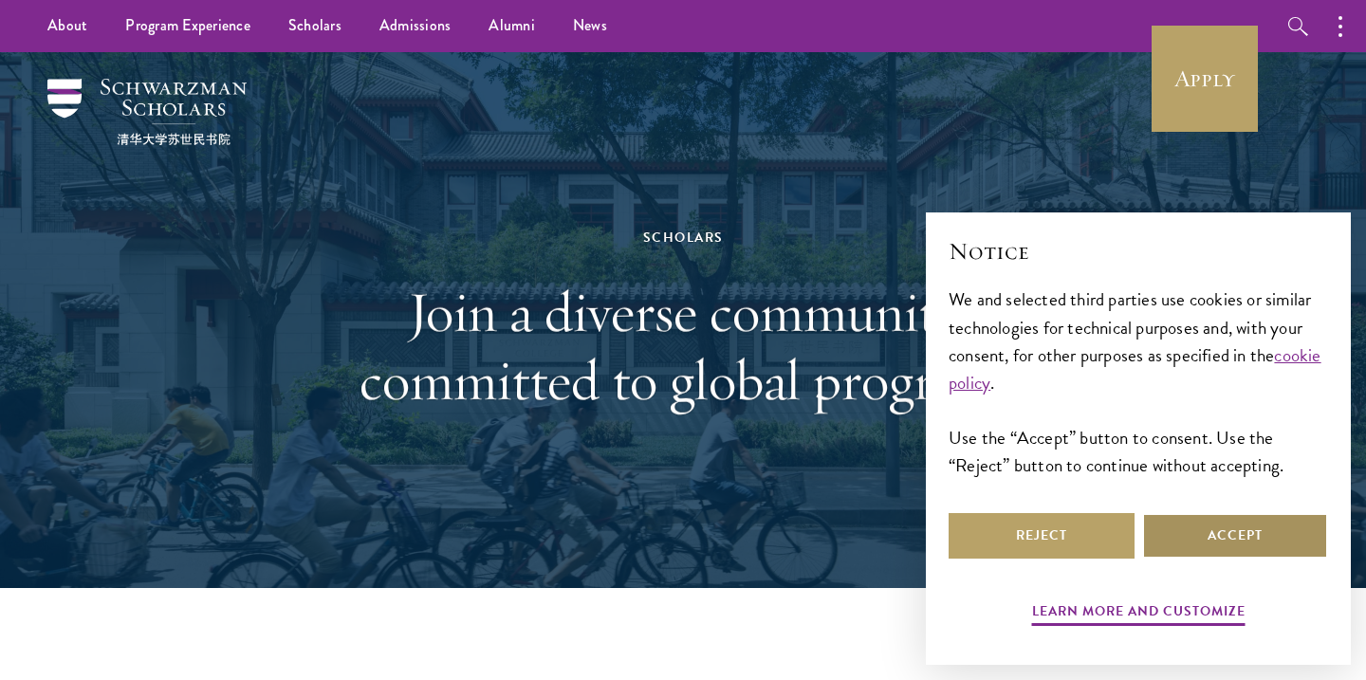
click at [1209, 536] on button "Accept" at bounding box center [1235, 536] width 186 height 46
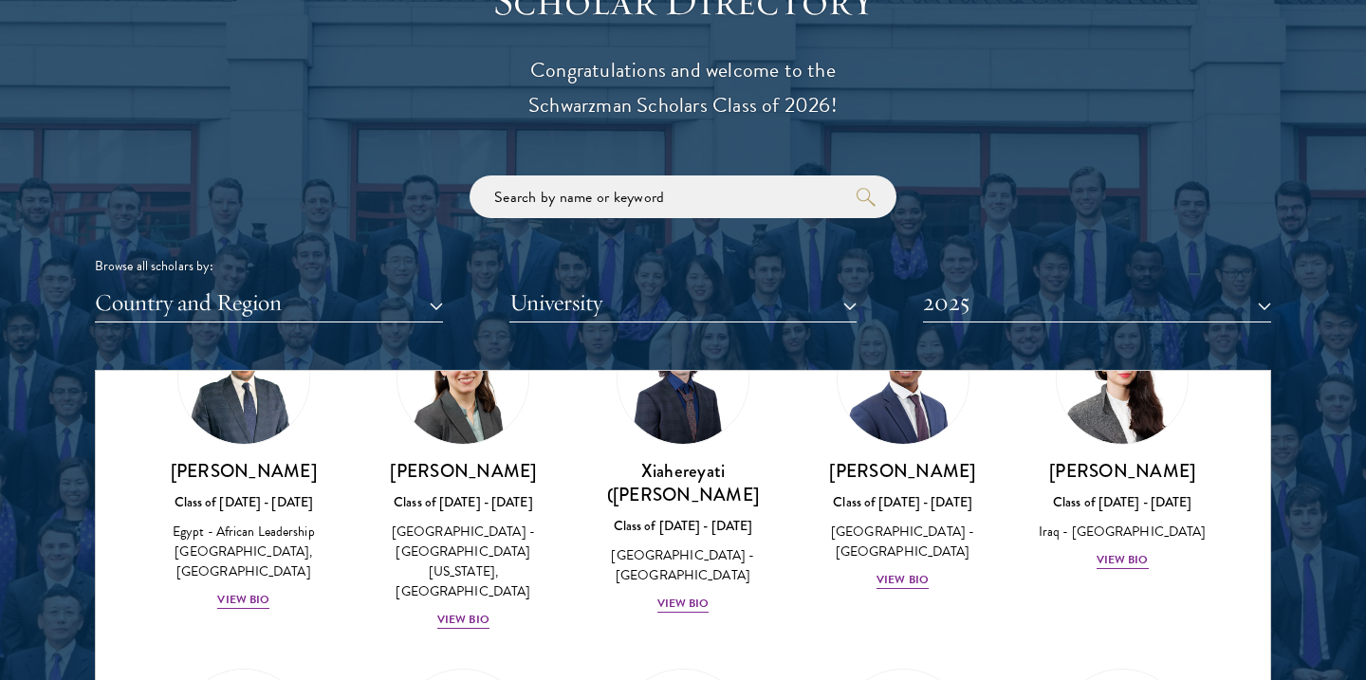
scroll to position [194, 0]
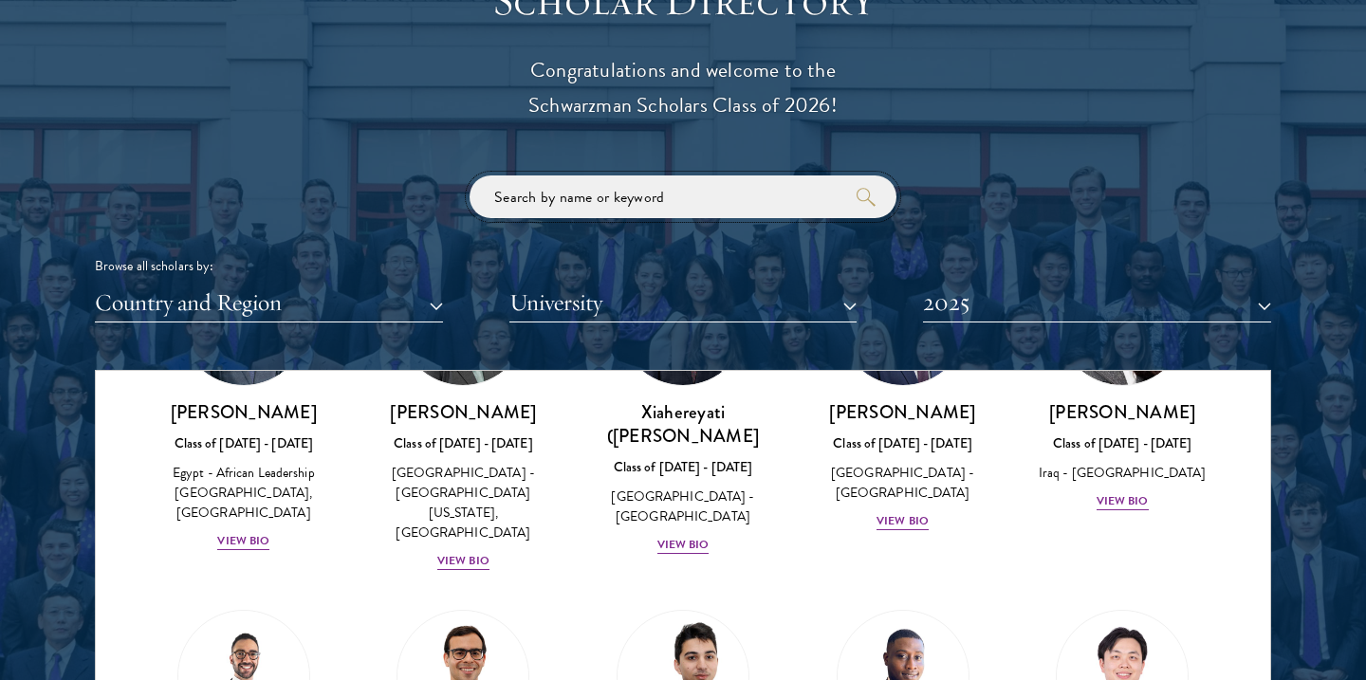
click at [627, 193] on input "search" at bounding box center [683, 196] width 427 height 43
click at [344, 300] on button "Country and Region" at bounding box center [269, 303] width 348 height 39
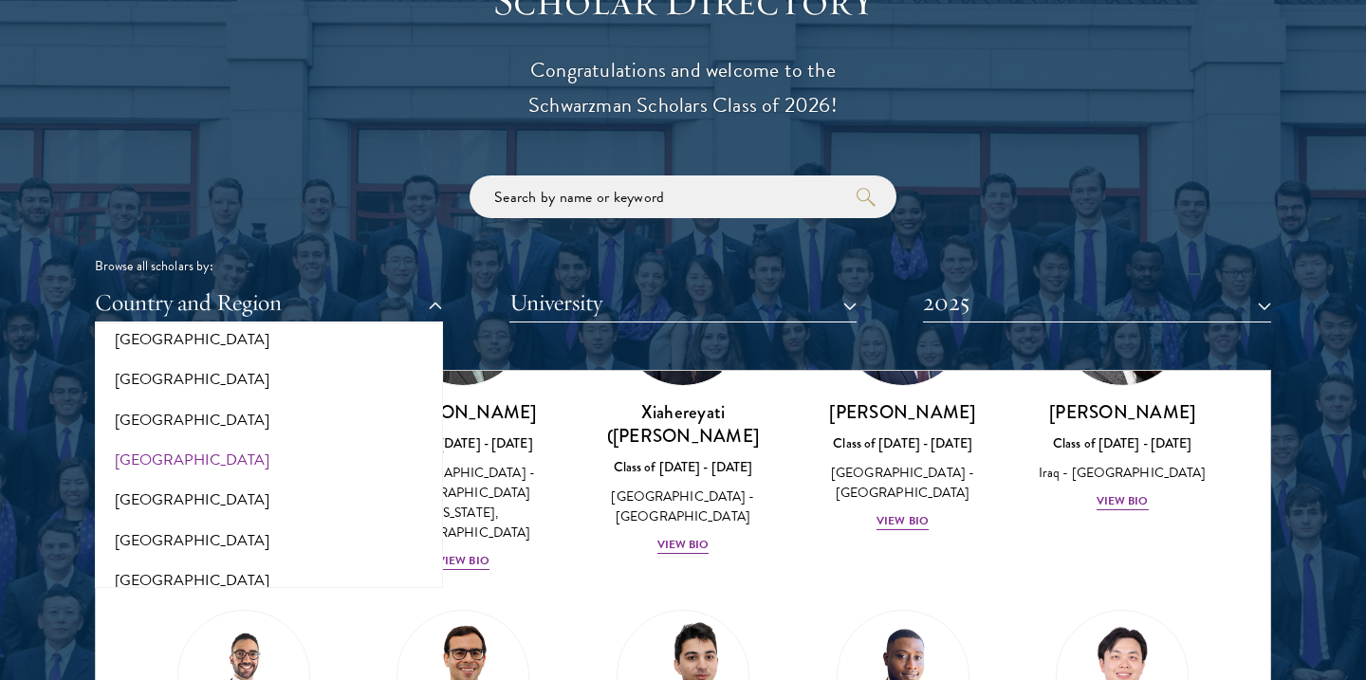
scroll to position [3777, 0]
click at [212, 559] on button "[GEOGRAPHIC_DATA]" at bounding box center [269, 579] width 337 height 40
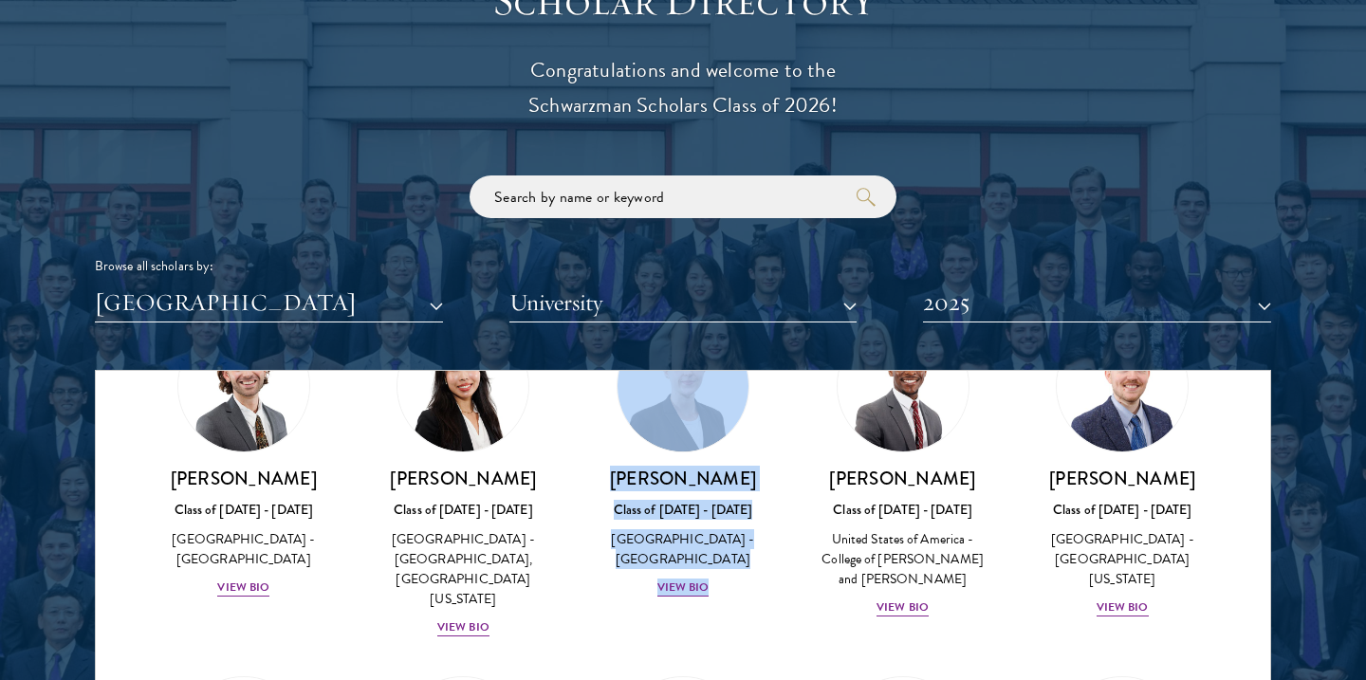
scroll to position [488, 0]
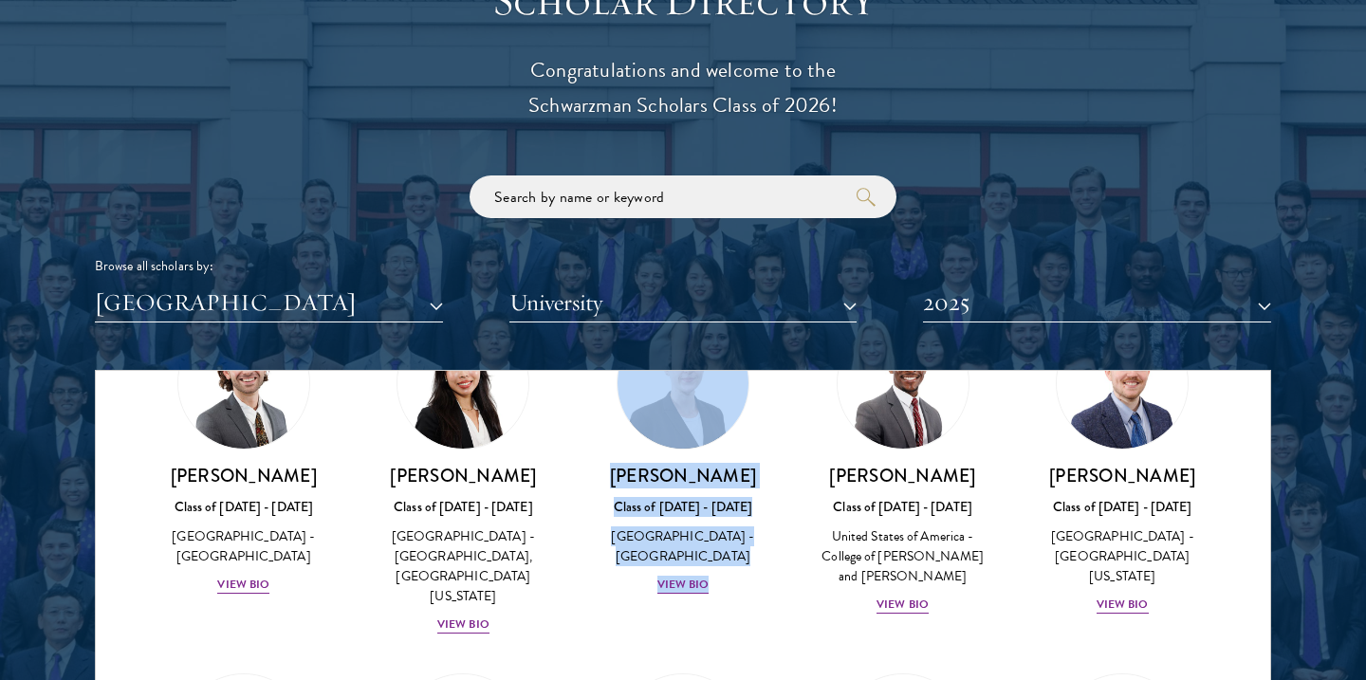
click at [952, 308] on button "2025" at bounding box center [1097, 303] width 348 height 39
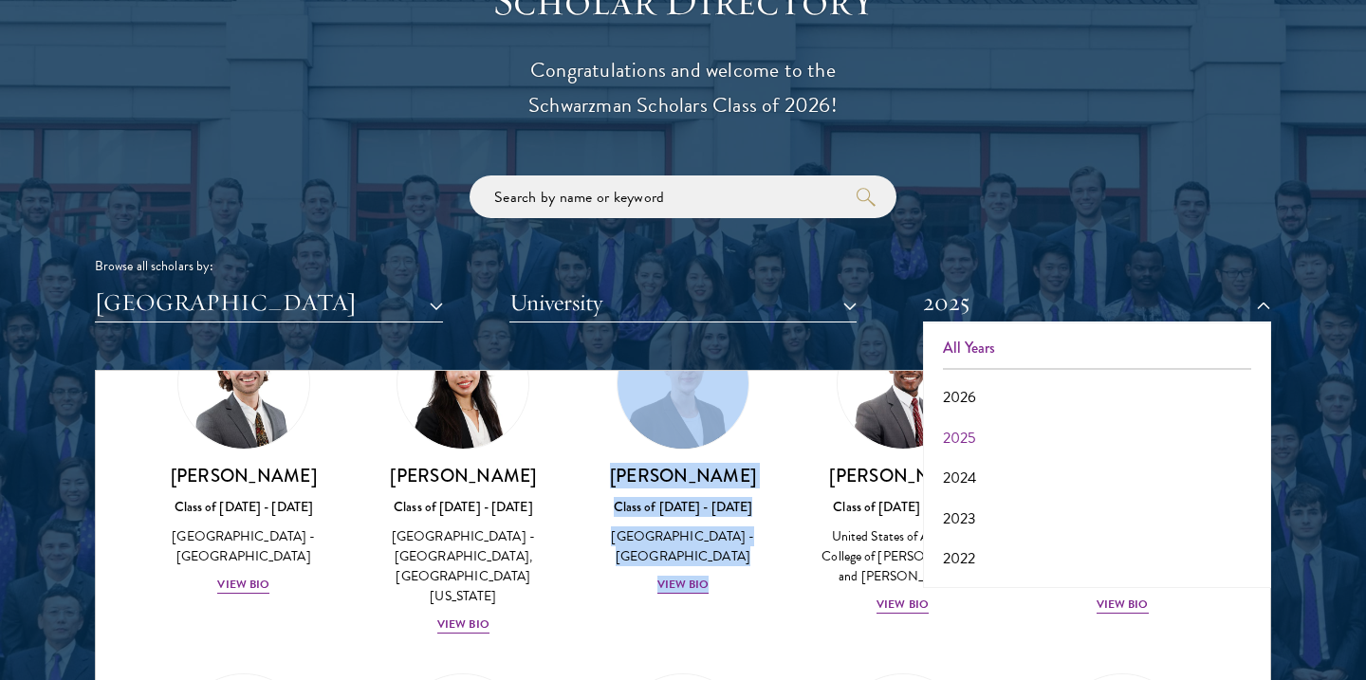
click at [968, 342] on button "All Years" at bounding box center [1097, 348] width 337 height 40
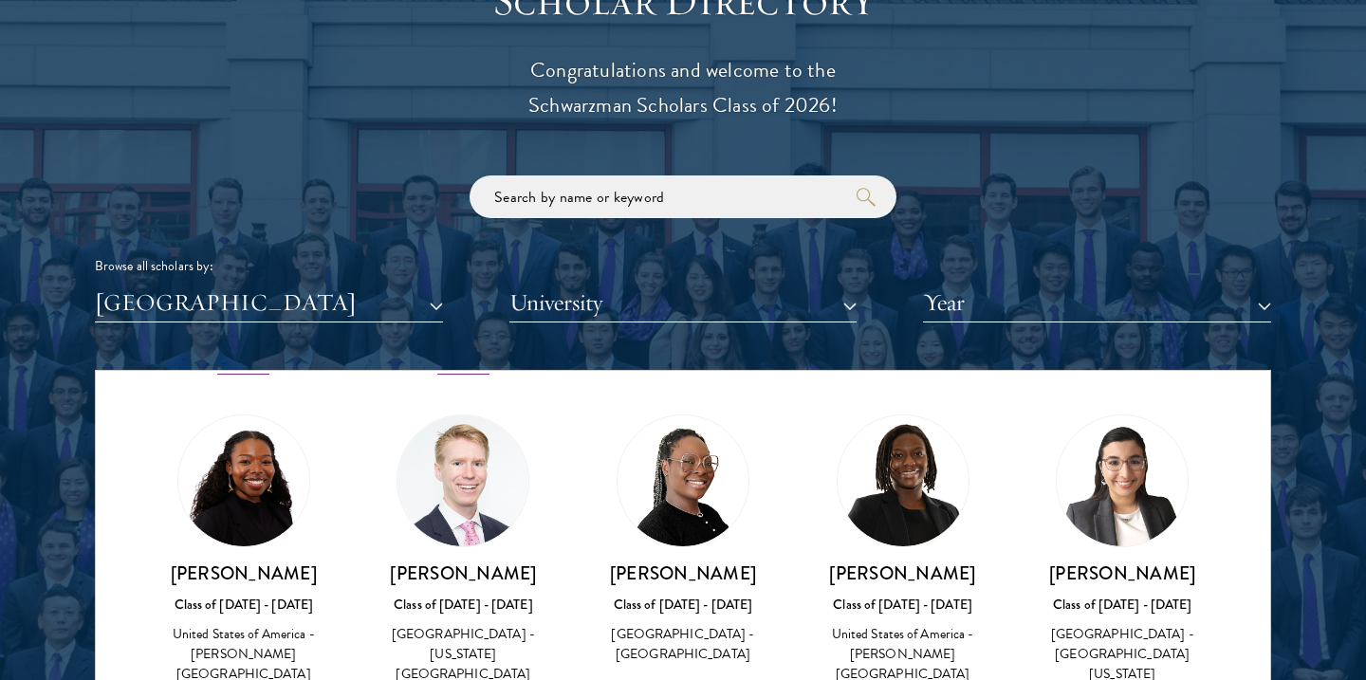
scroll to position [1794, 0]
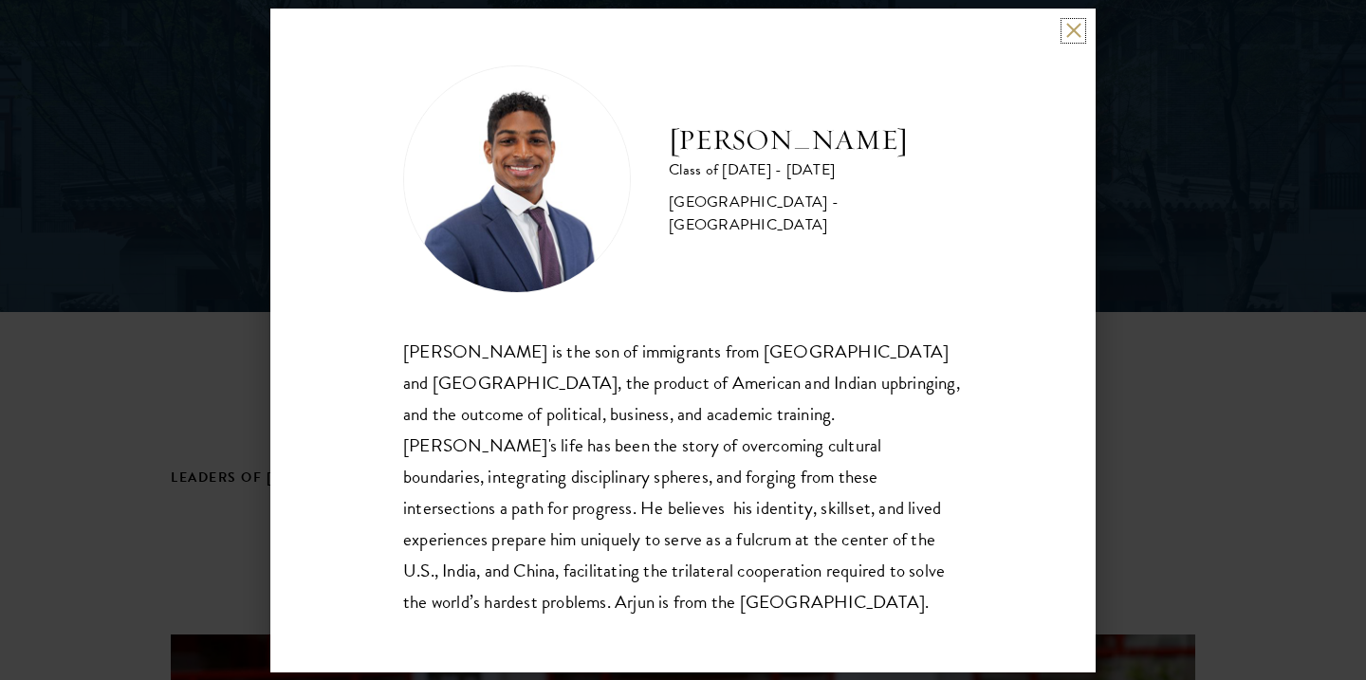
scroll to position [281, 0]
click at [708, 545] on div "Arjun Akwei is the son of immigrants from Ghana and Malaysia, the product of Am…" at bounding box center [683, 477] width 560 height 282
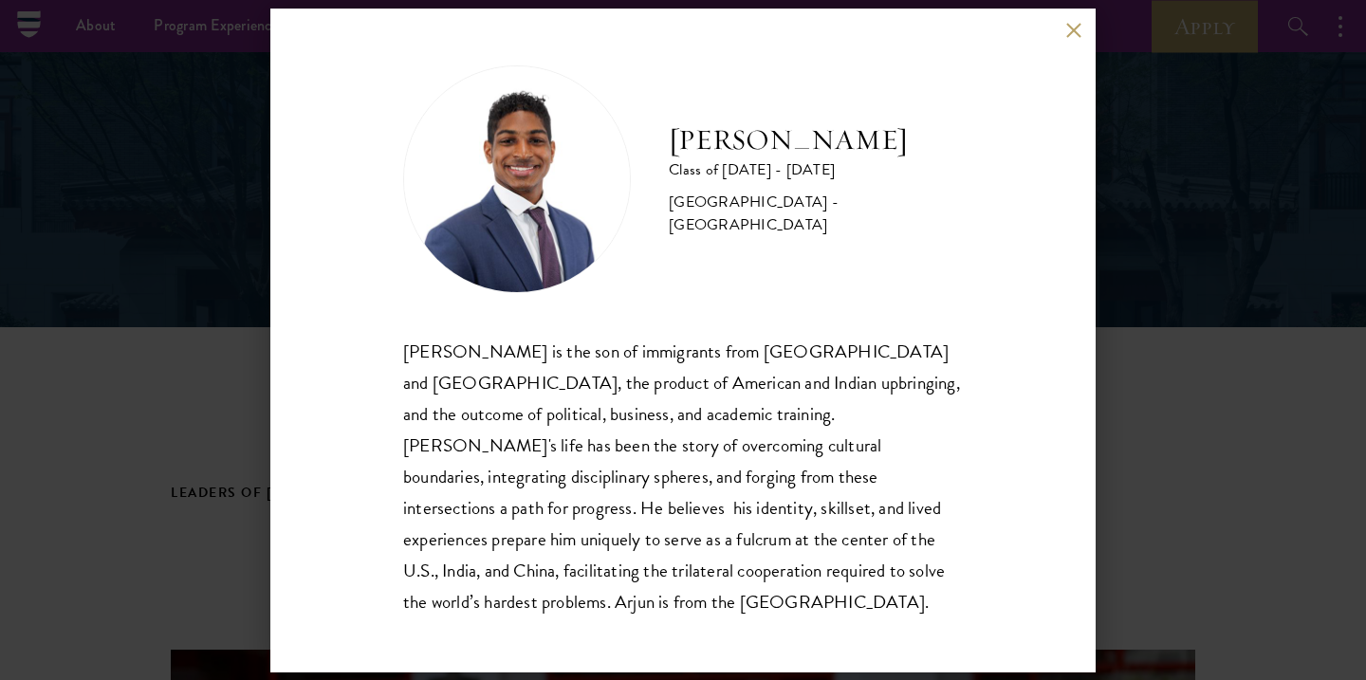
scroll to position [259, 0]
drag, startPoint x: 677, startPoint y: 166, endPoint x: 847, endPoint y: 164, distance: 169.8
click at [847, 159] on h2 "Arjun Akwei" at bounding box center [816, 140] width 294 height 38
copy h2 "Arjun Akwei"
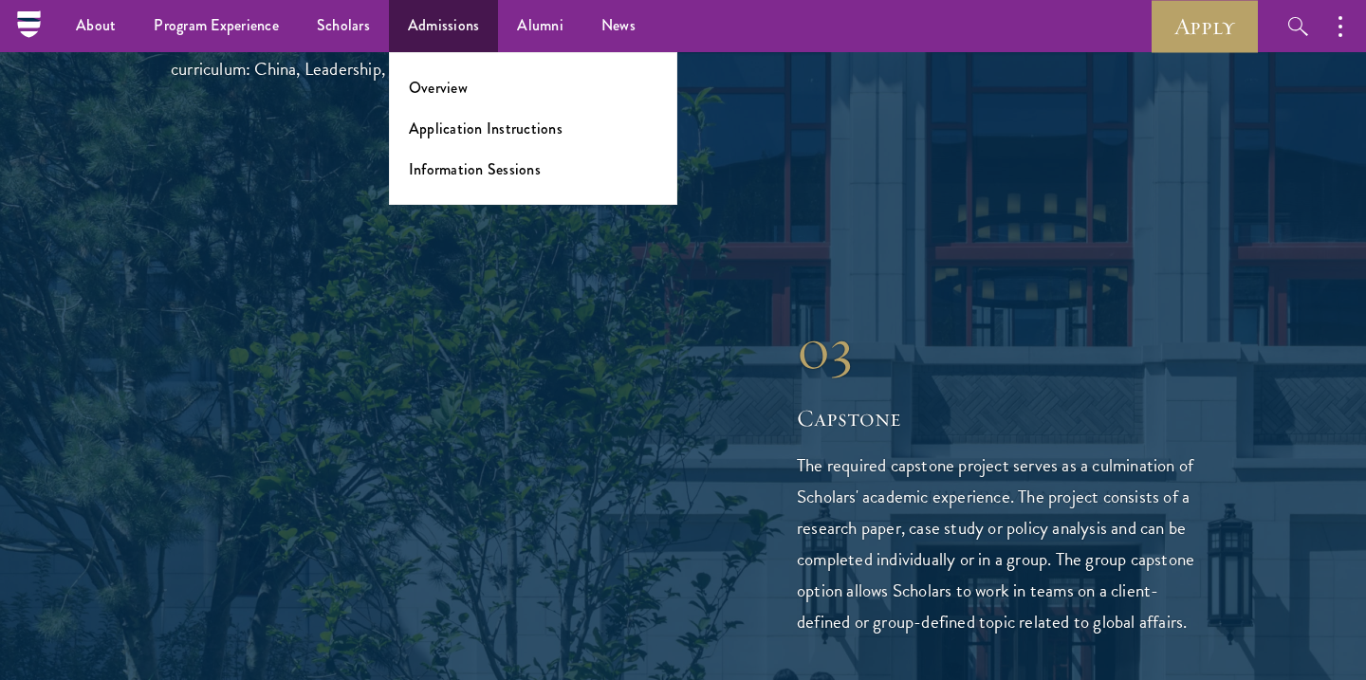
scroll to position [3409, 0]
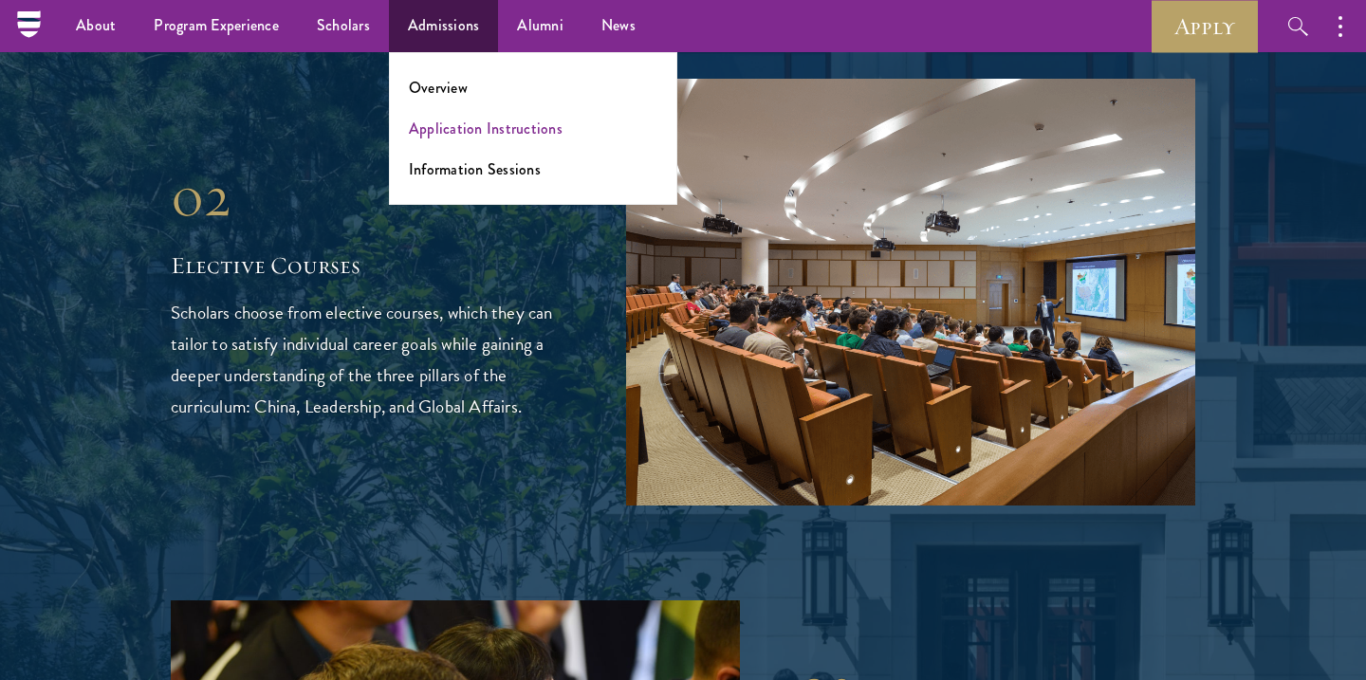
click at [447, 136] on link "Application Instructions" at bounding box center [486, 129] width 154 height 22
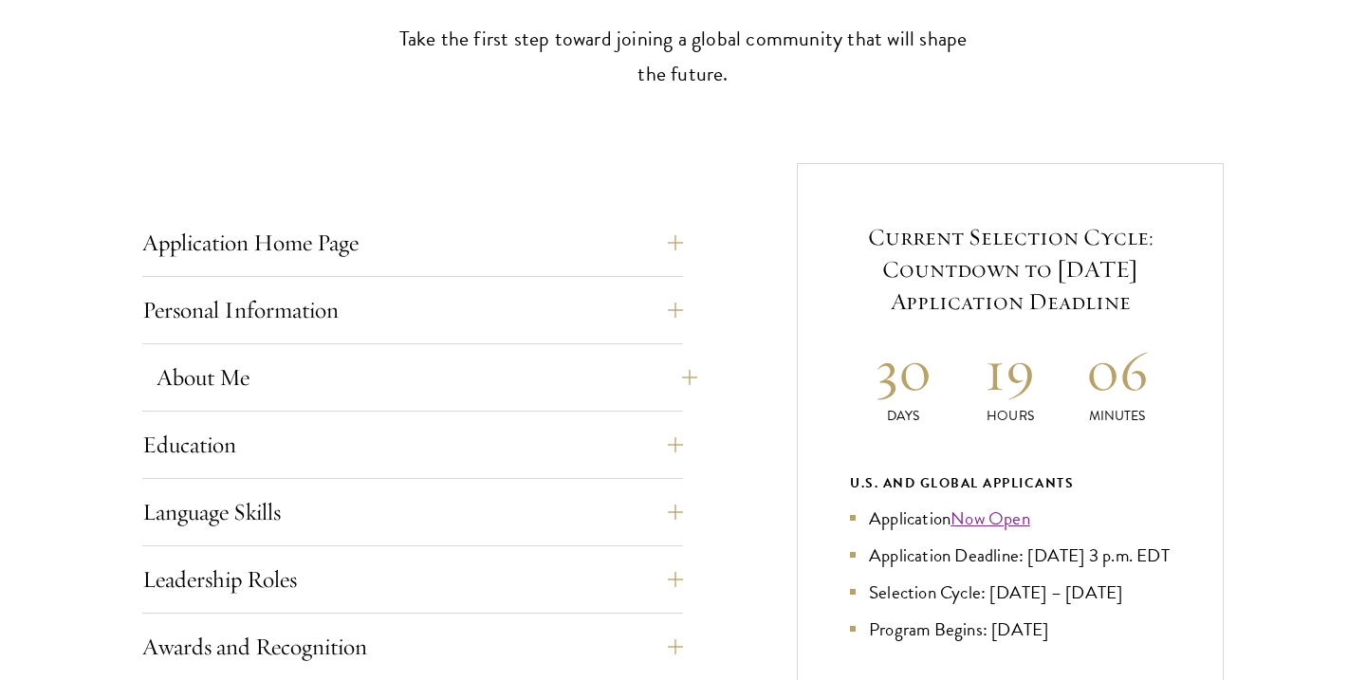
scroll to position [606, 0]
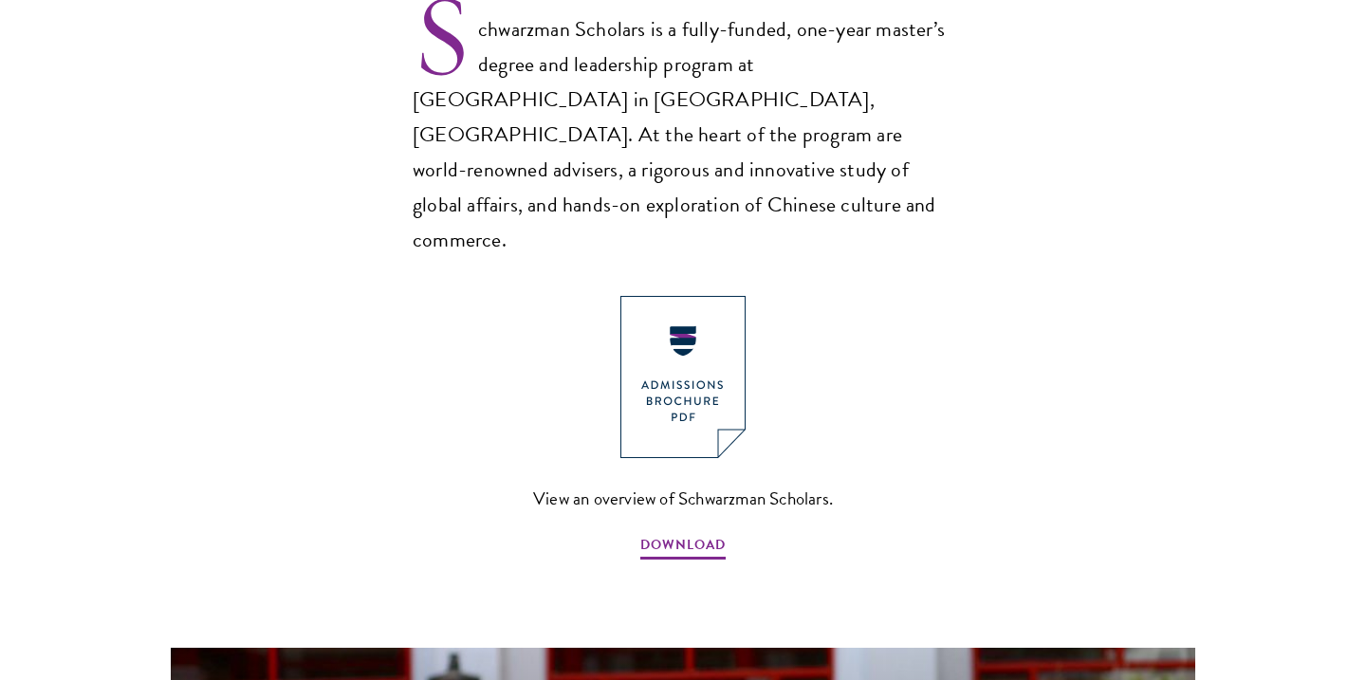
scroll to position [1306, 0]
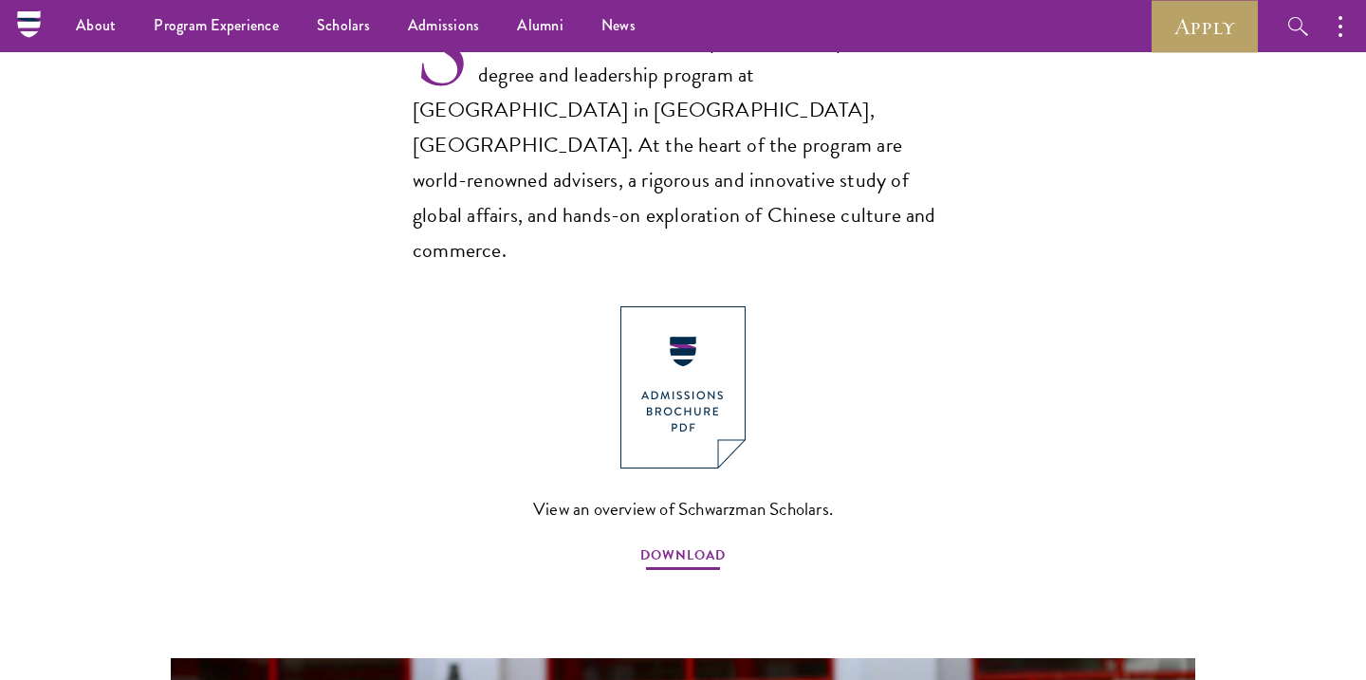
click at [693, 544] on span "DOWNLOAD" at bounding box center [682, 558] width 85 height 29
